Goal: Task Accomplishment & Management: Manage account settings

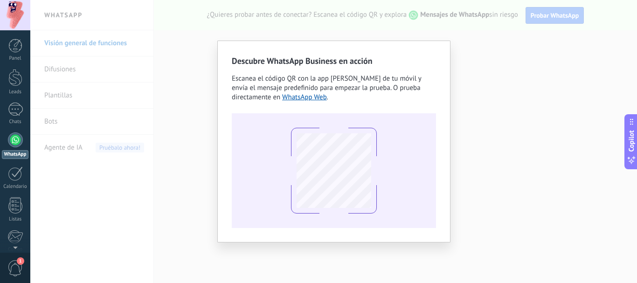
click at [508, 62] on div "Descubre WhatsApp Business en acción Escanea el código QR con la app [PERSON_NA…" at bounding box center [333, 141] width 606 height 283
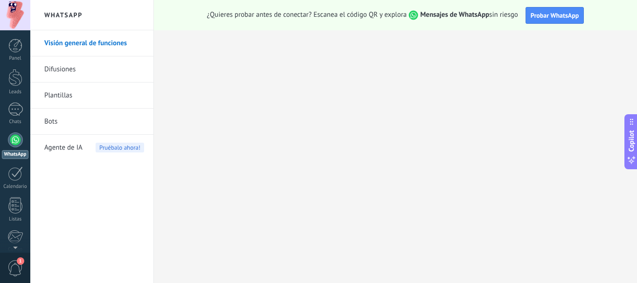
click at [12, 138] on div at bounding box center [15, 139] width 15 height 15
click at [557, 17] on span "Probar WhatsApp" at bounding box center [554, 15] width 48 height 8
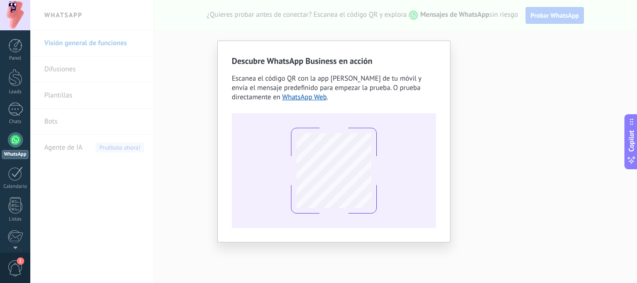
click at [521, 85] on div "Descubre WhatsApp Business en acción Escanea el código QR con la app [PERSON_NA…" at bounding box center [333, 141] width 606 height 283
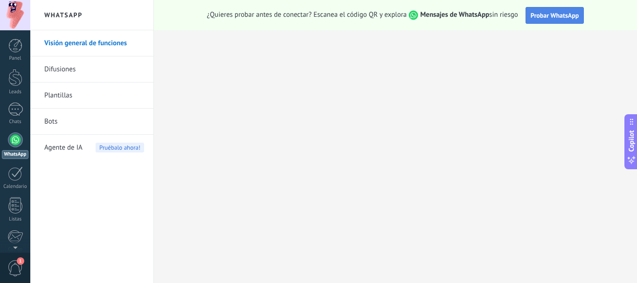
click at [544, 19] on span "Probar WhatsApp" at bounding box center [554, 15] width 48 height 8
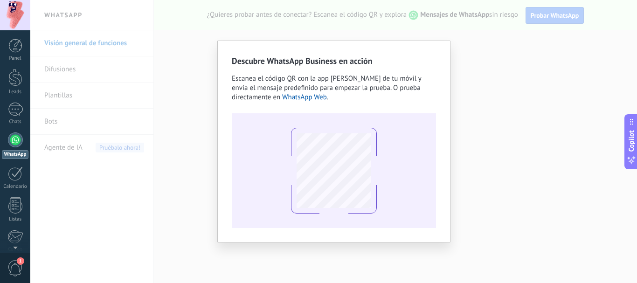
click at [460, 148] on div "Descubre WhatsApp Business en acción Escanea el código QR con la app [PERSON_NA…" at bounding box center [333, 141] width 606 height 283
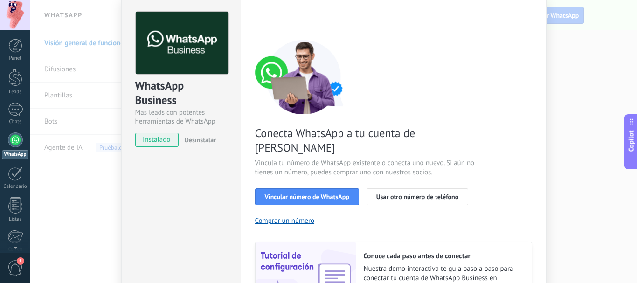
scroll to position [93, 0]
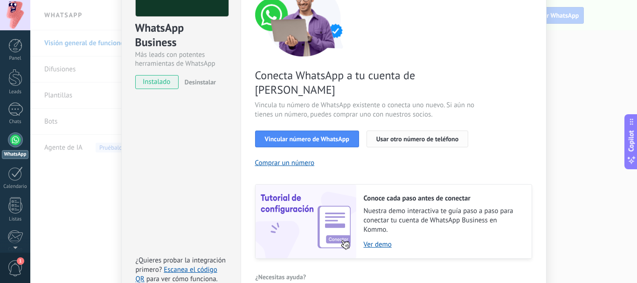
click at [406, 136] on span "Usar otro número de teléfono" at bounding box center [417, 139] width 82 height 7
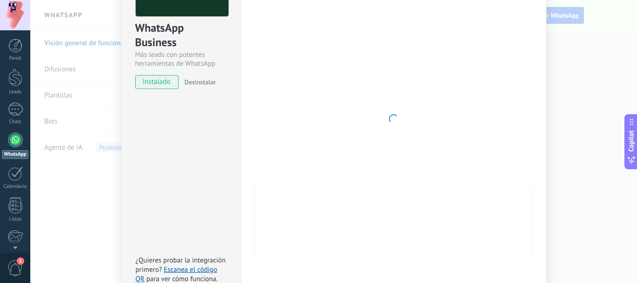
click at [494, 57] on div at bounding box center [393, 119] width 277 height 330
click at [588, 50] on div "WhatsApp Business Más leads con potentes herramientas de WhatsApp instalado Des…" at bounding box center [333, 141] width 606 height 283
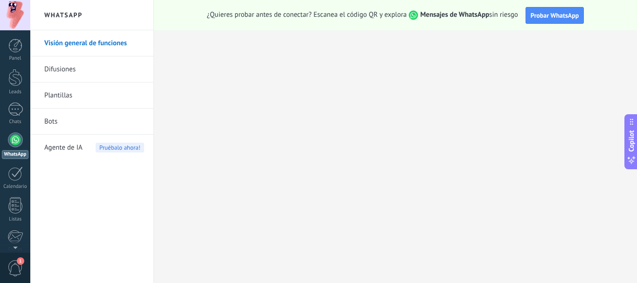
scroll to position [0, 0]
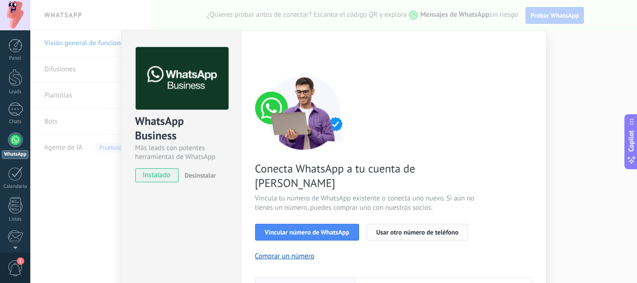
click at [395, 229] on span "Usar otro número de teléfono" at bounding box center [417, 232] width 82 height 7
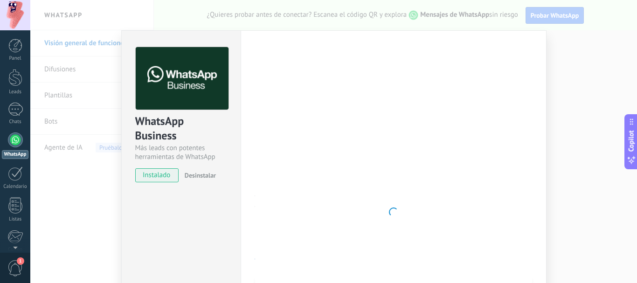
click at [480, 105] on div at bounding box center [393, 212] width 277 height 330
click at [112, 172] on div "WhatsApp Business Más leads con potentes herramientas de WhatsApp instalado Des…" at bounding box center [333, 141] width 606 height 283
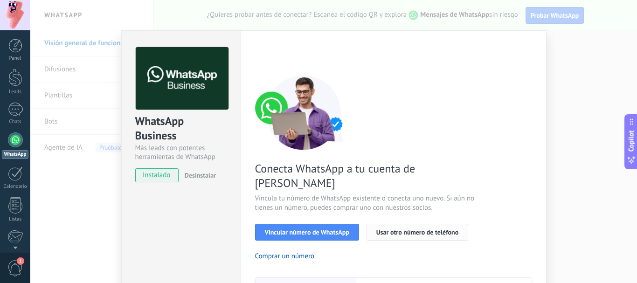
click at [426, 229] on span "Usar otro número de teléfono" at bounding box center [417, 232] width 82 height 7
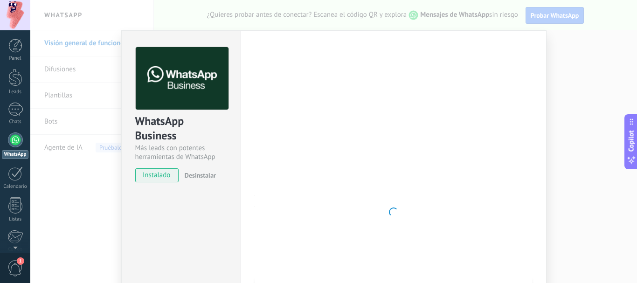
click at [470, 187] on div at bounding box center [393, 212] width 277 height 330
click at [599, 82] on div "WhatsApp Business Más leads con potentes herramientas de WhatsApp instalado Des…" at bounding box center [333, 141] width 606 height 283
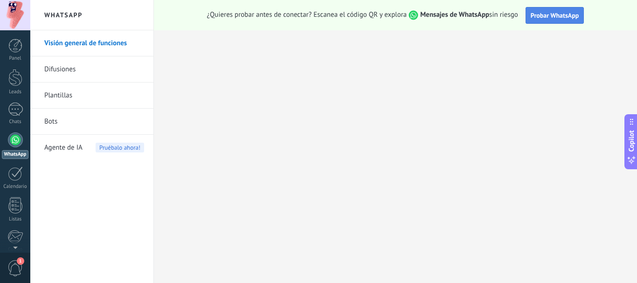
click at [551, 19] on span "Probar WhatsApp" at bounding box center [554, 15] width 48 height 8
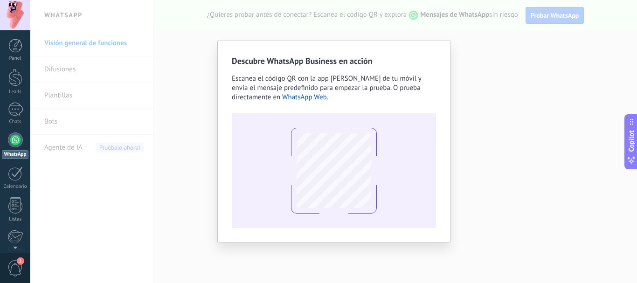
click at [572, 103] on div "Descubre WhatsApp Business en acción Escanea el código QR con la app [PERSON_NA…" at bounding box center [333, 141] width 606 height 283
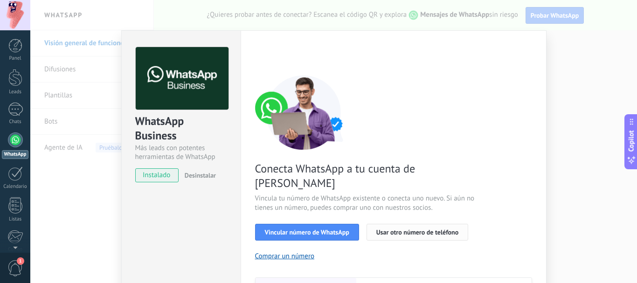
click at [392, 229] on span "Usar otro número de teléfono" at bounding box center [417, 232] width 82 height 7
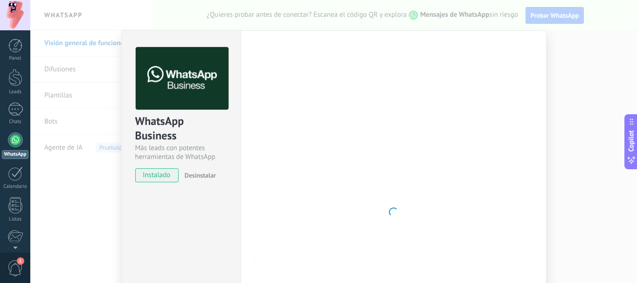
click at [516, 110] on div at bounding box center [393, 212] width 277 height 330
click at [62, 185] on div "WhatsApp Business Más leads con potentes herramientas de WhatsApp instalado Des…" at bounding box center [333, 141] width 606 height 283
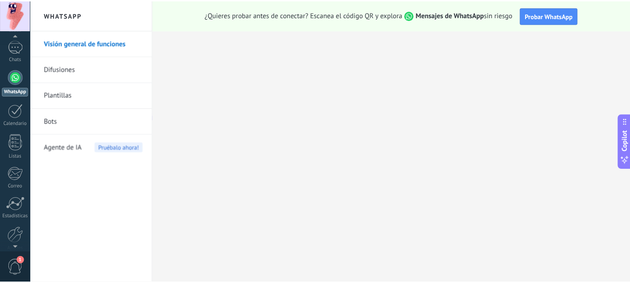
scroll to position [105, 0]
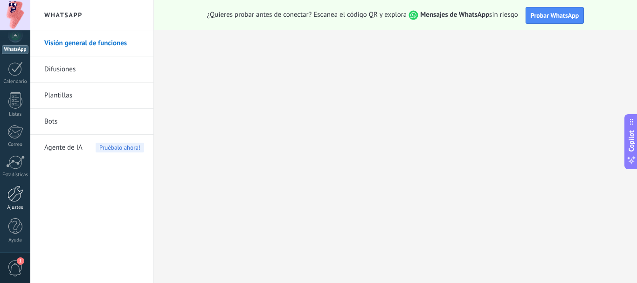
click at [14, 195] on div at bounding box center [15, 194] width 16 height 16
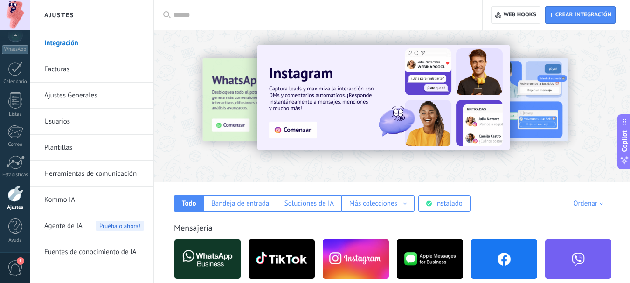
drag, startPoint x: 84, startPoint y: 11, endPoint x: 91, endPoint y: 11, distance: 7.0
click at [86, 11] on h2 "Ajustes" at bounding box center [92, 15] width 100 height 30
click at [18, 11] on div at bounding box center [15, 15] width 30 height 30
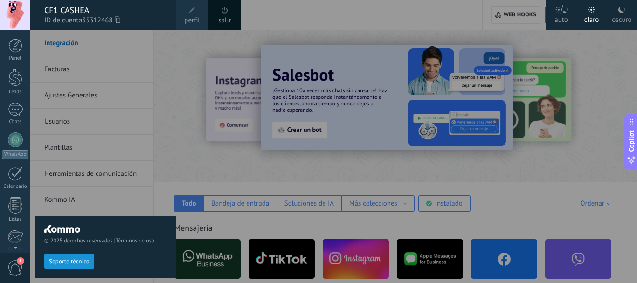
click at [224, 16] on link "salir" at bounding box center [224, 20] width 13 height 10
